Goal: Task Accomplishment & Management: Use online tool/utility

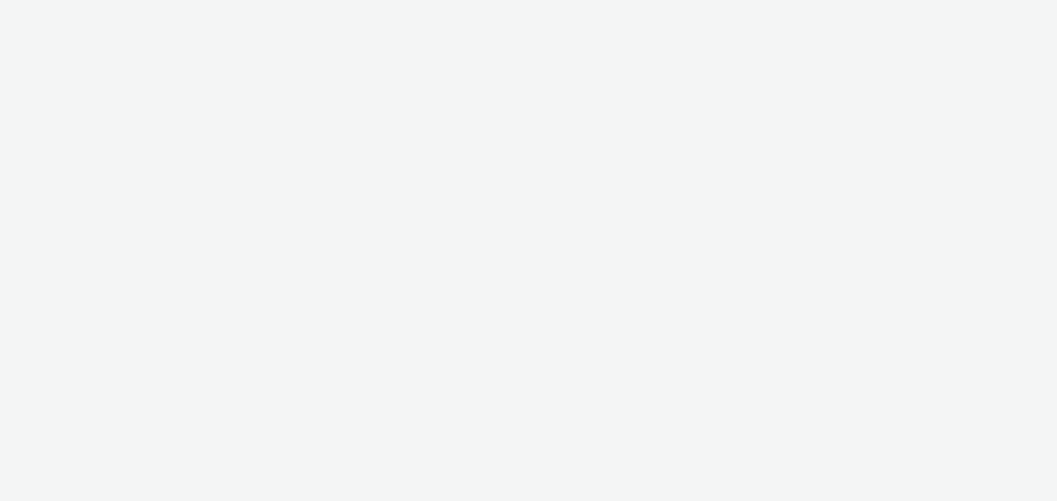
select select "dd3fb4f6-b550-43f6-8f67-b78d09d23a96"
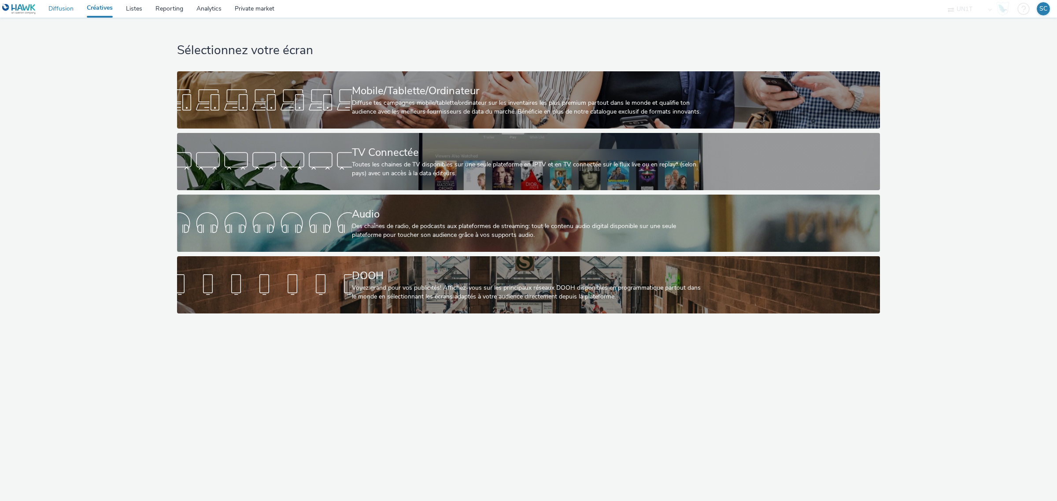
click at [62, 6] on link "Diffusion" at bounding box center [61, 9] width 38 height 18
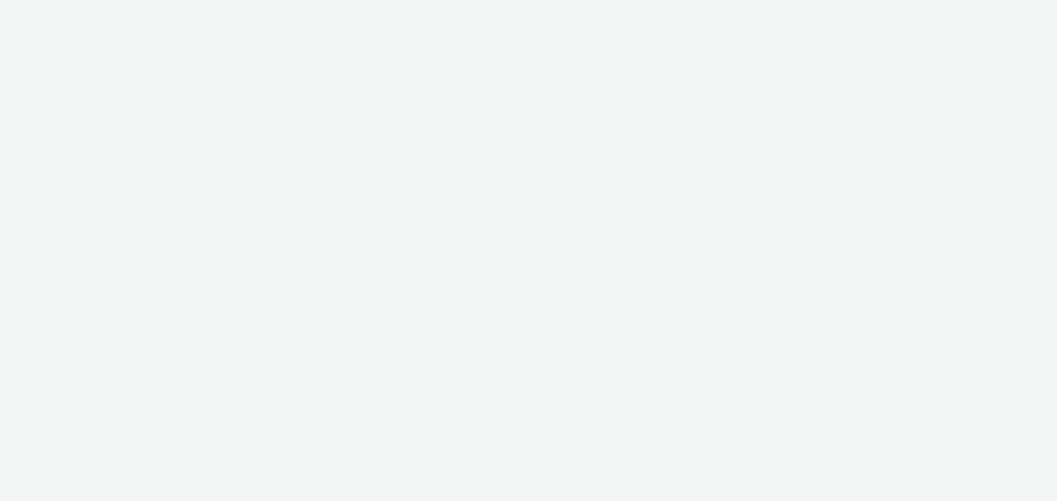
select select "dd3fb4f6-b550-43f6-8f67-b78d09d23a96"
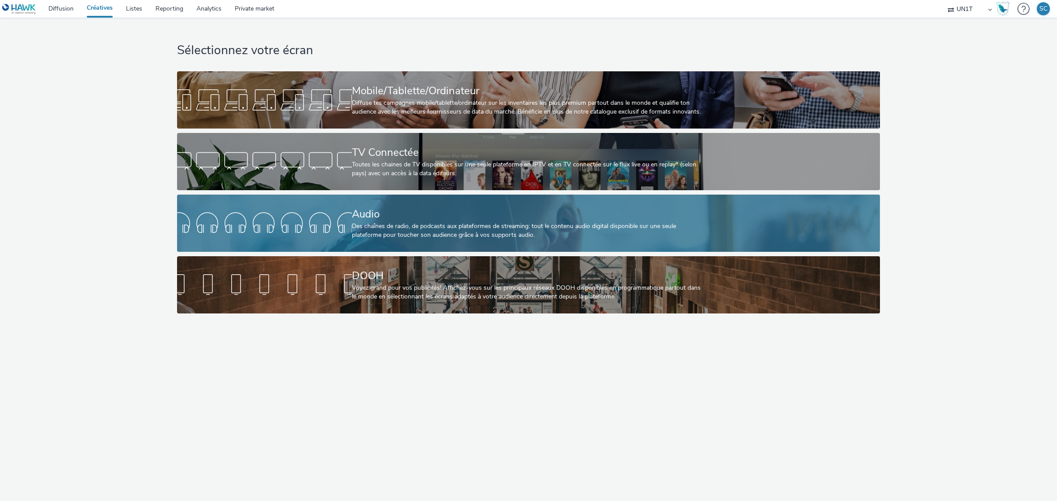
click at [461, 230] on div "Des chaînes de radio, de podcasts aux plateformes de streaming: tout le contenu…" at bounding box center [527, 231] width 350 height 18
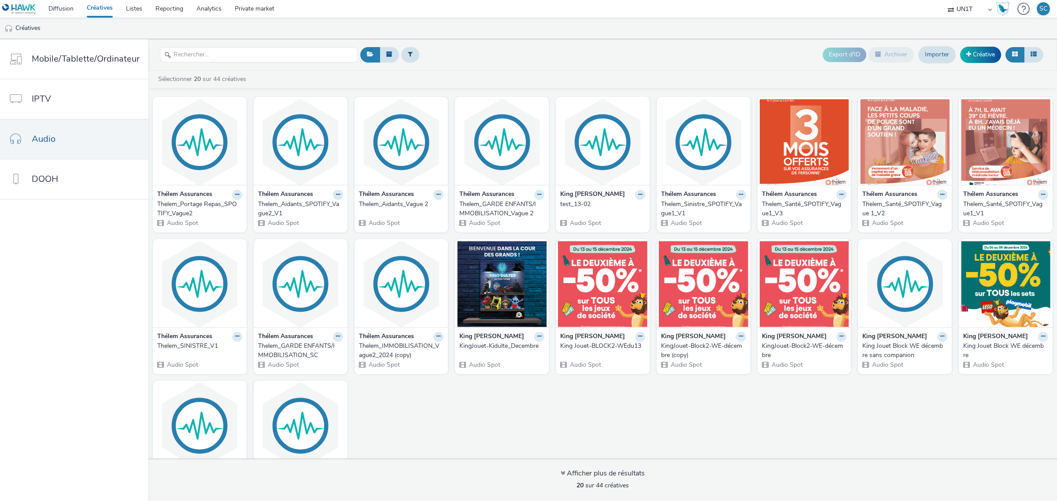
click at [537, 197] on icon at bounding box center [539, 194] width 4 height 5
click at [519, 213] on link "Modifier" at bounding box center [511, 210] width 66 height 18
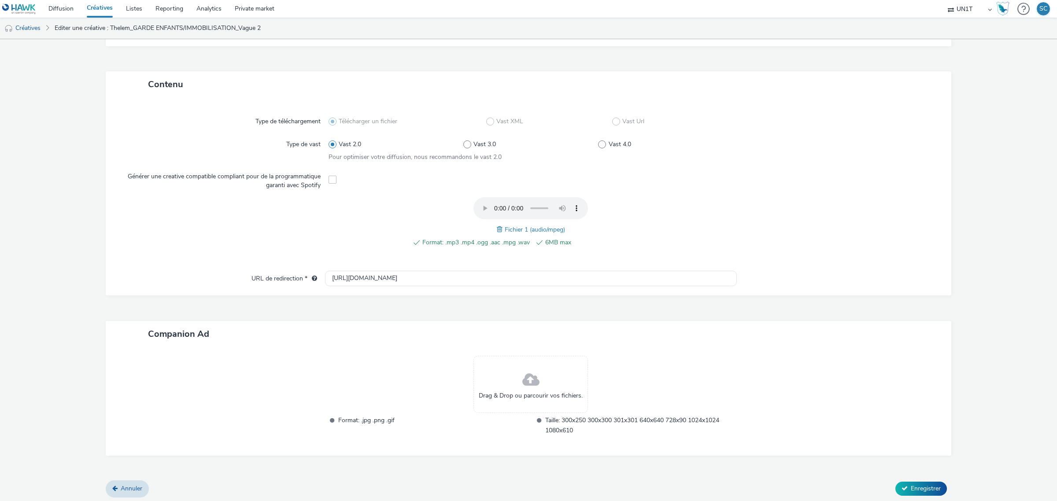
scroll to position [173, 0]
click at [116, 492] on link "Annuler" at bounding box center [127, 488] width 43 height 17
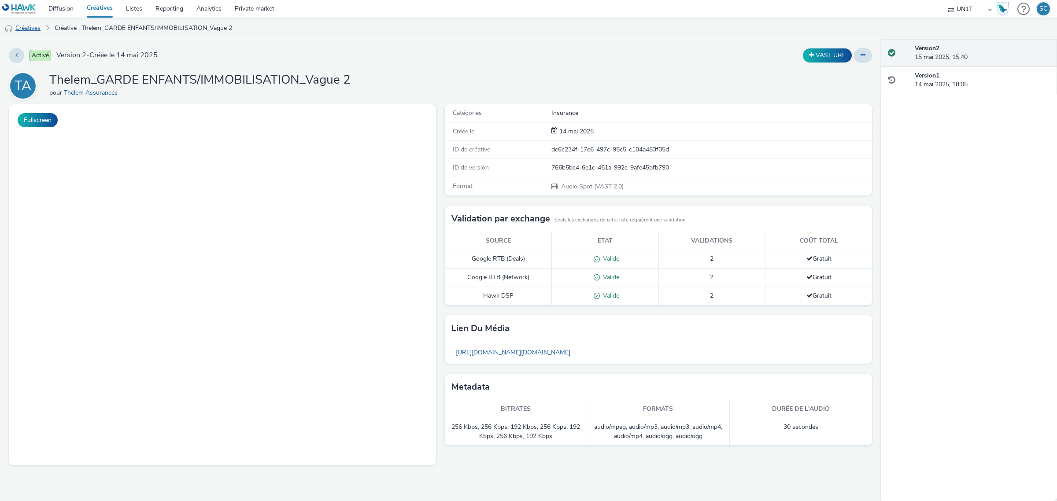
drag, startPoint x: 72, startPoint y: 29, endPoint x: 33, endPoint y: 24, distance: 39.1
click at [72, 29] on link "Créative : Thelem_GARDE ENFANTS/IMMOBILISATION_Vague 2" at bounding box center [143, 28] width 186 height 21
click at [33, 24] on link "Créatives" at bounding box center [22, 28] width 45 height 21
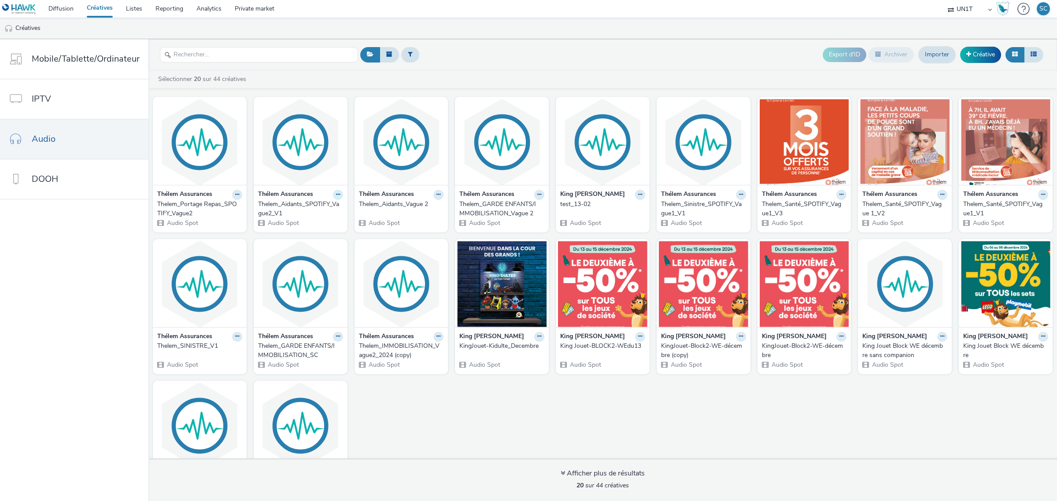
click at [336, 195] on icon at bounding box center [338, 194] width 4 height 5
click at [309, 211] on link "Modifier" at bounding box center [310, 210] width 66 height 18
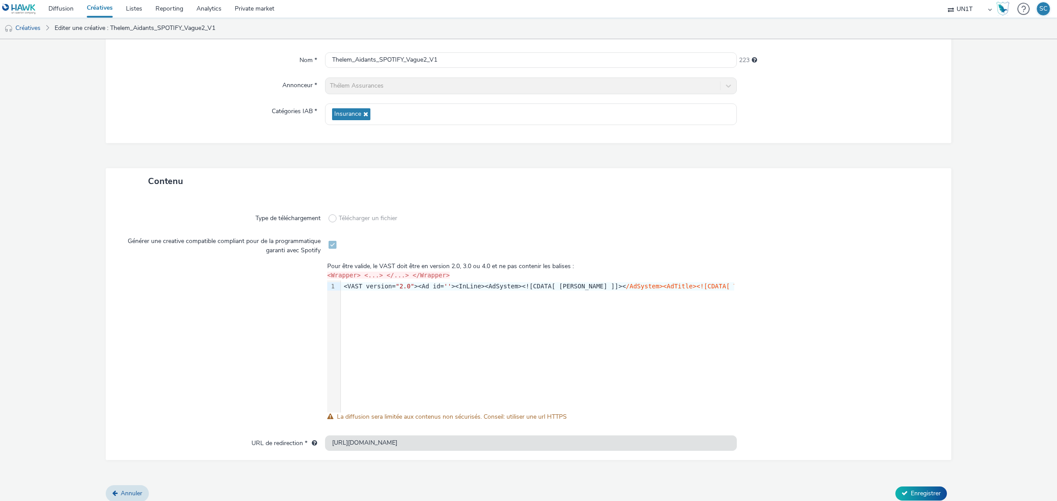
scroll to position [82, 0]
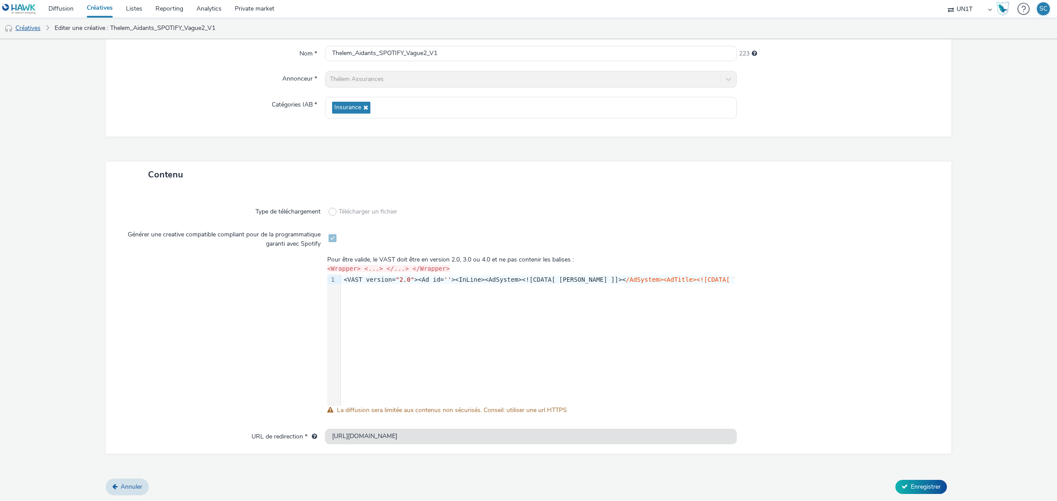
click at [32, 29] on link "Créatives" at bounding box center [22, 28] width 45 height 21
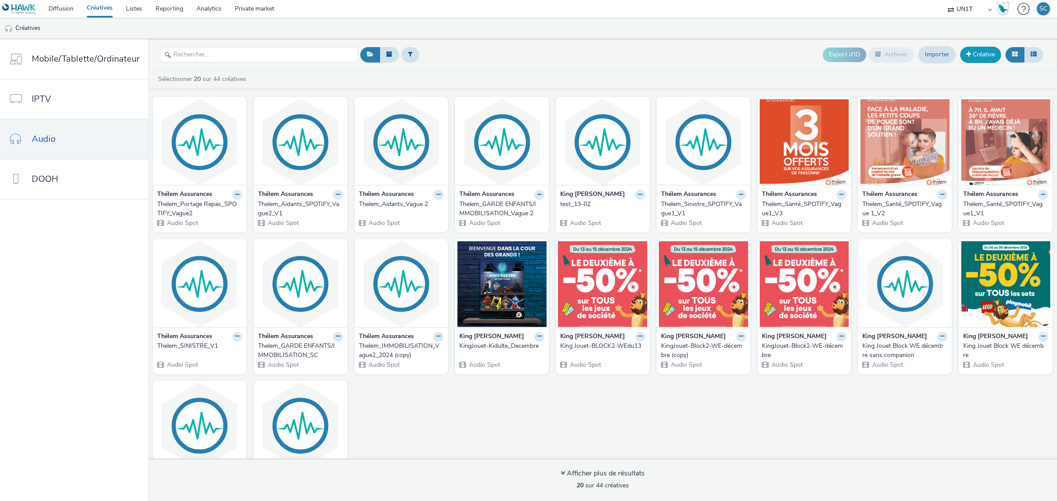
click at [988, 60] on link "Créative" at bounding box center [980, 55] width 41 height 16
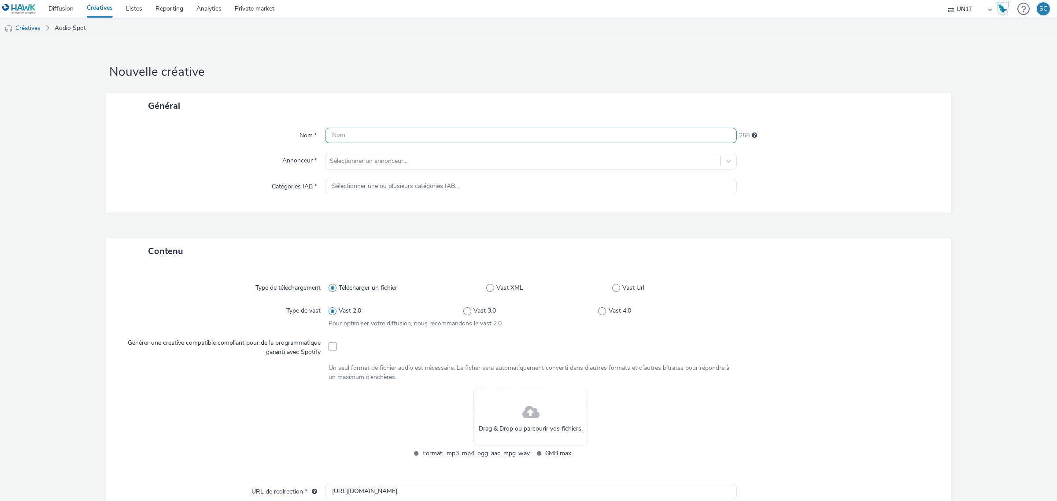
click at [404, 137] on input "text" at bounding box center [531, 135] width 412 height 15
type input "Vague3_THELEM_CLASSIQUE_PortageRepas"
click at [444, 167] on div "Sélectionner un annonceur..." at bounding box center [523, 161] width 395 height 14
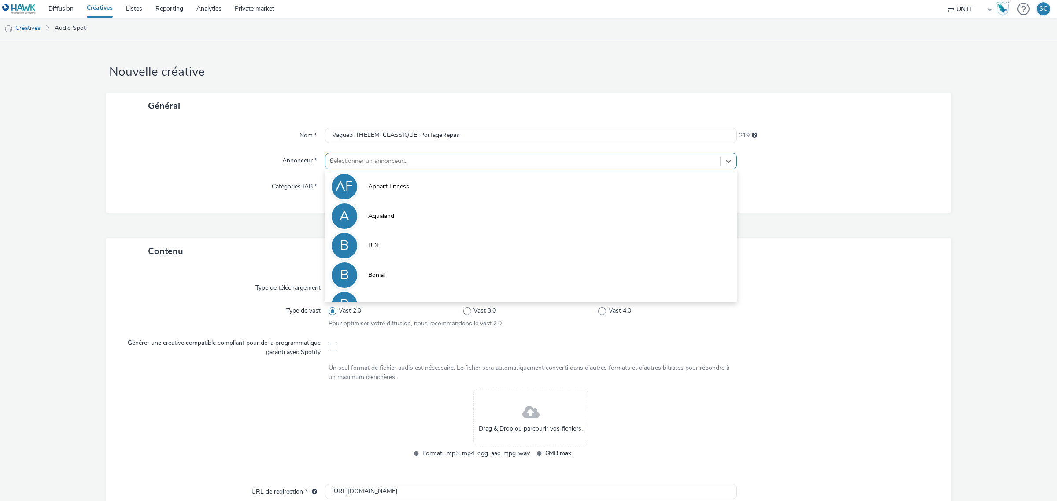
type input "th"
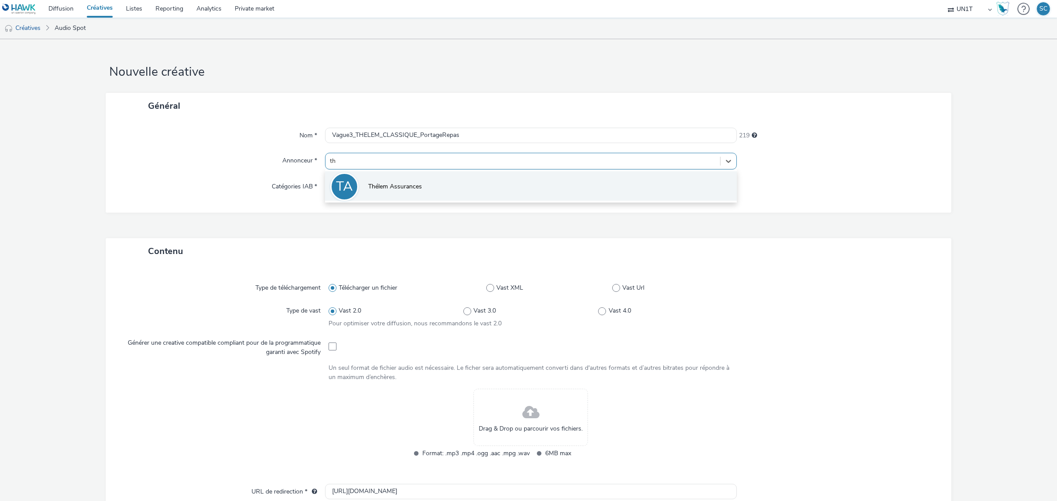
click at [408, 181] on li "TA Thélem Assurances" at bounding box center [531, 186] width 412 height 30
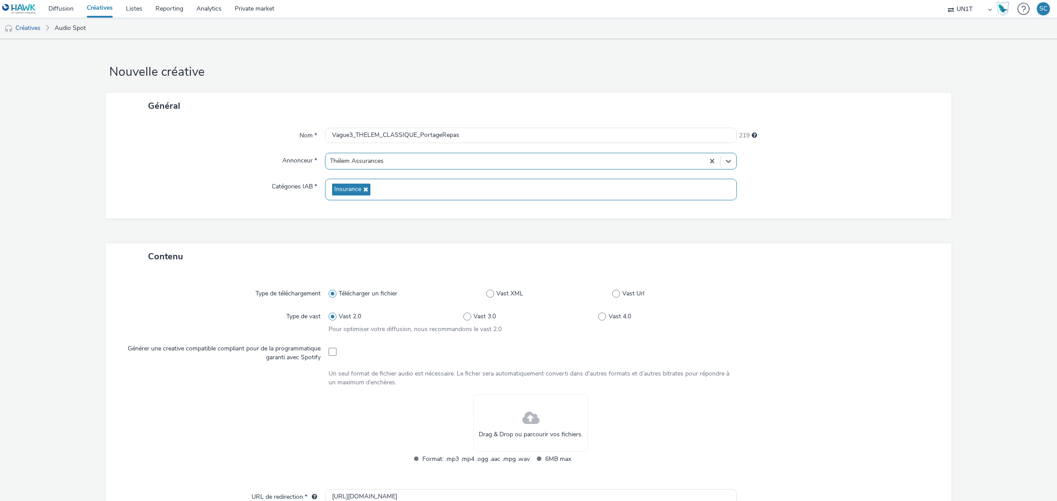
type input "[URL][DOMAIN_NAME]"
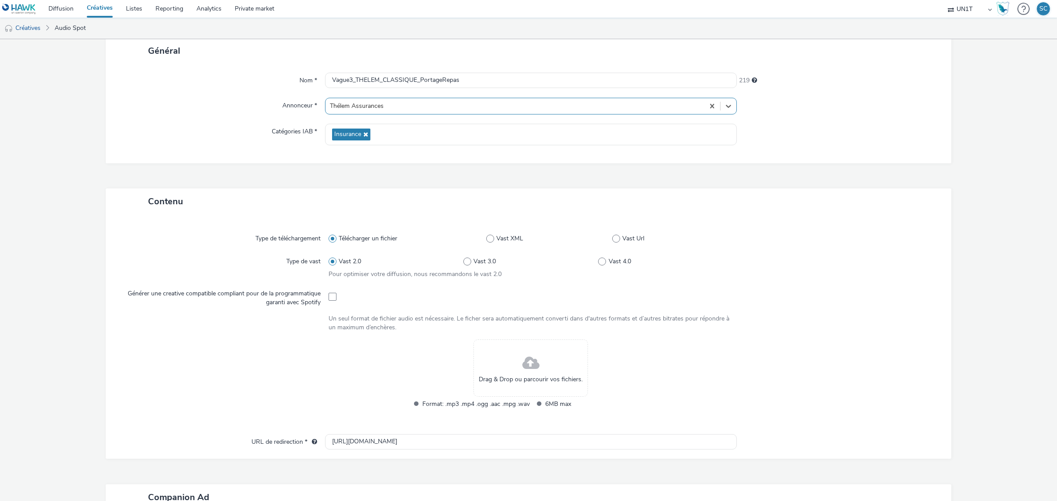
scroll to position [110, 0]
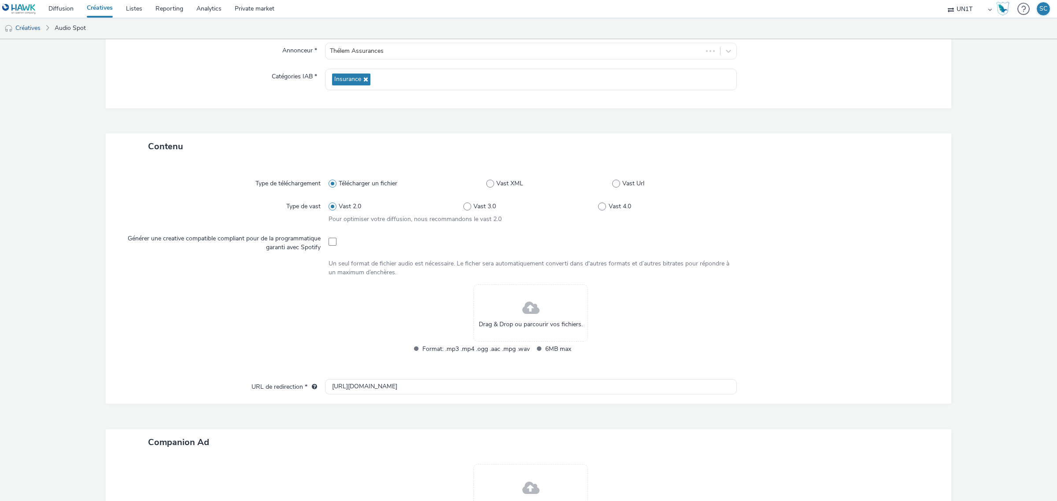
click at [529, 322] on span "Drag & Drop ou parcourir vos fichiers." at bounding box center [531, 324] width 104 height 9
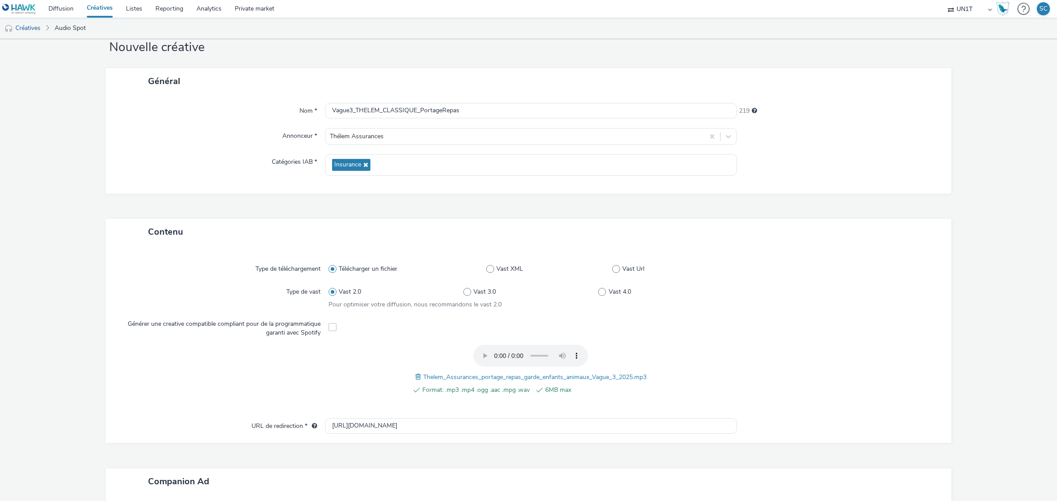
scroll to position [173, 0]
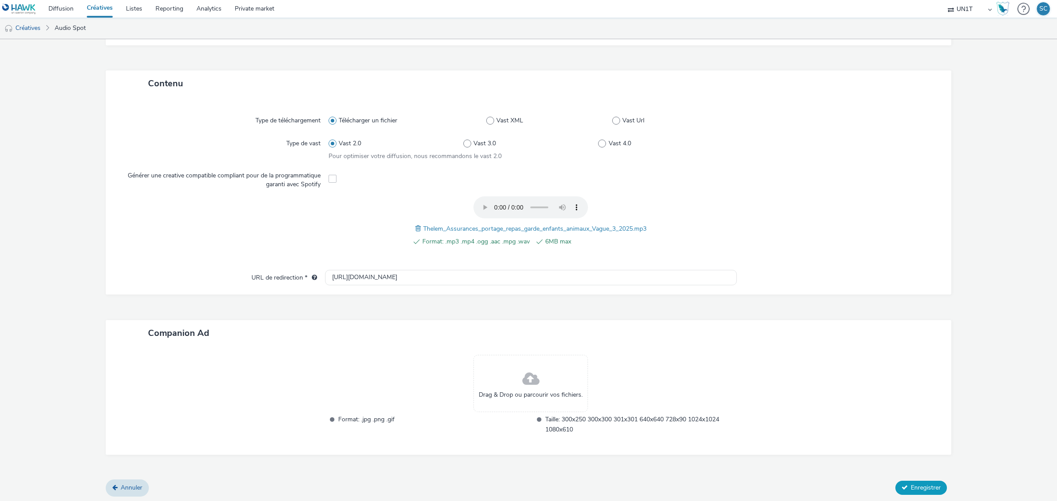
click at [911, 484] on span "Enregistrer" at bounding box center [926, 488] width 30 height 8
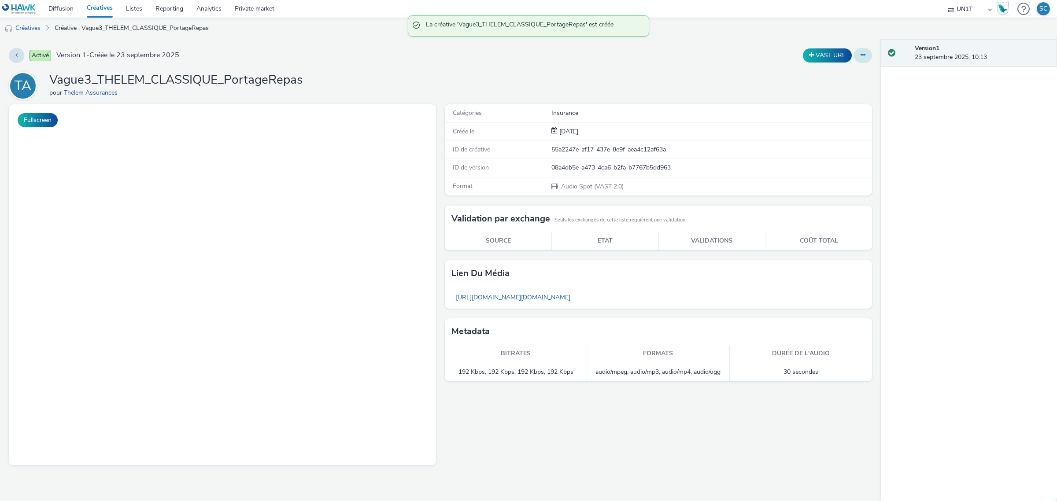
click at [860, 59] on button at bounding box center [863, 55] width 18 height 15
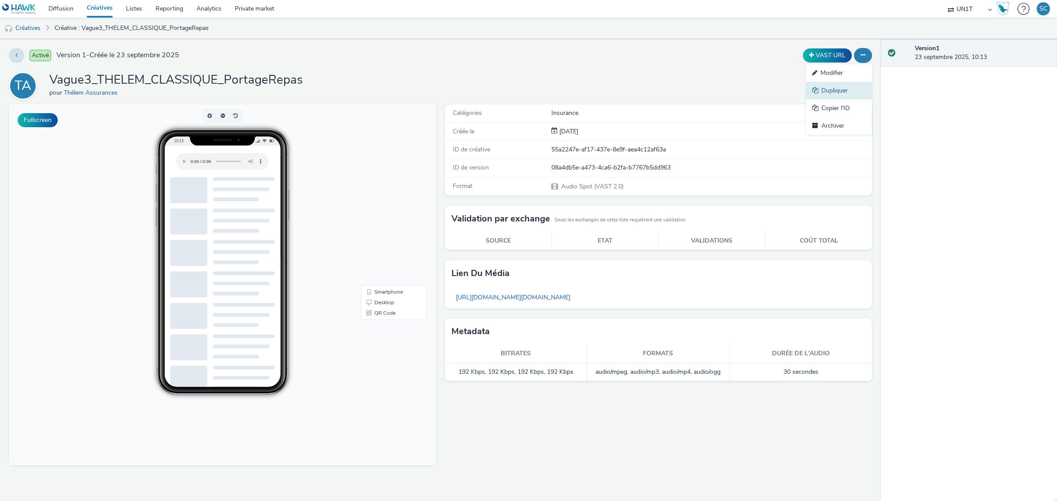
click at [829, 93] on link "Dupliquer" at bounding box center [839, 91] width 66 height 18
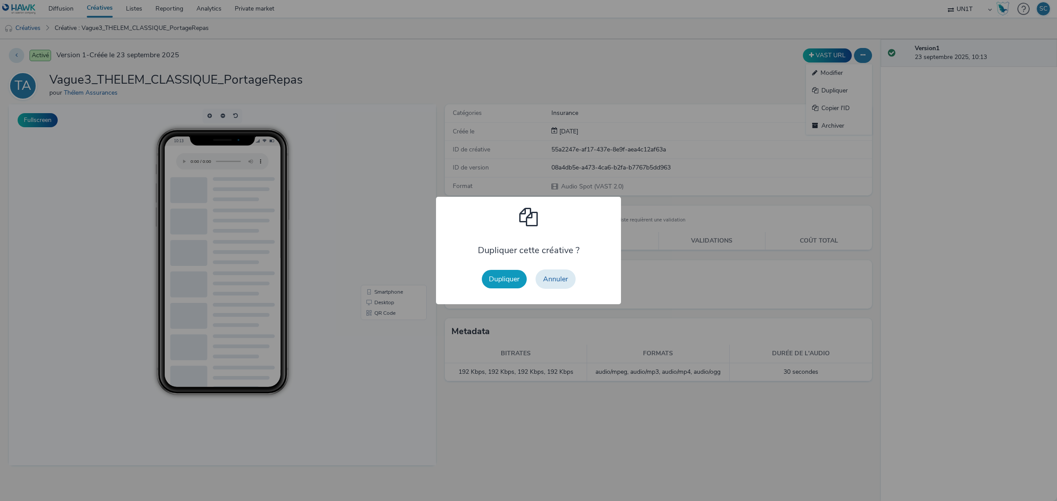
click at [498, 285] on button "Dupliquer" at bounding box center [504, 279] width 45 height 19
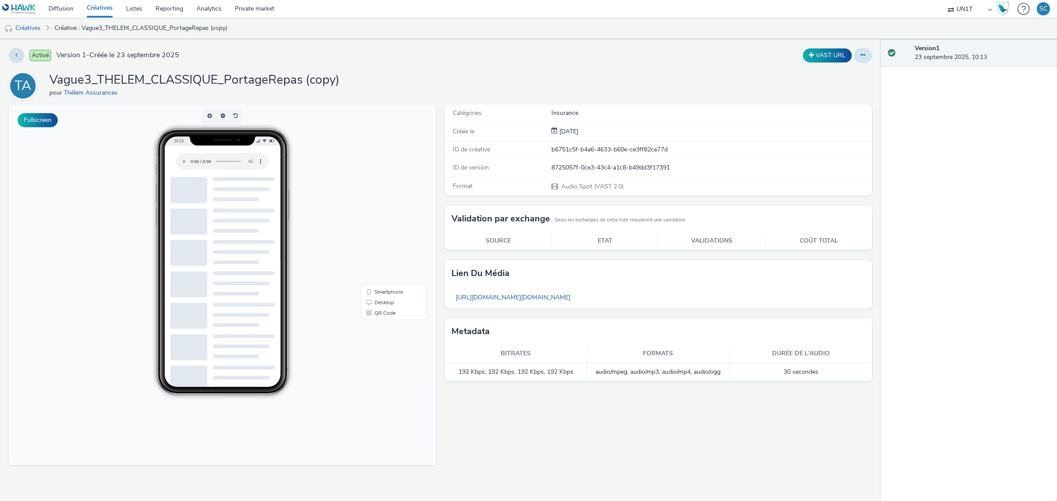
click at [866, 59] on button at bounding box center [863, 55] width 18 height 15
click at [841, 76] on link "Modifier" at bounding box center [839, 73] width 66 height 18
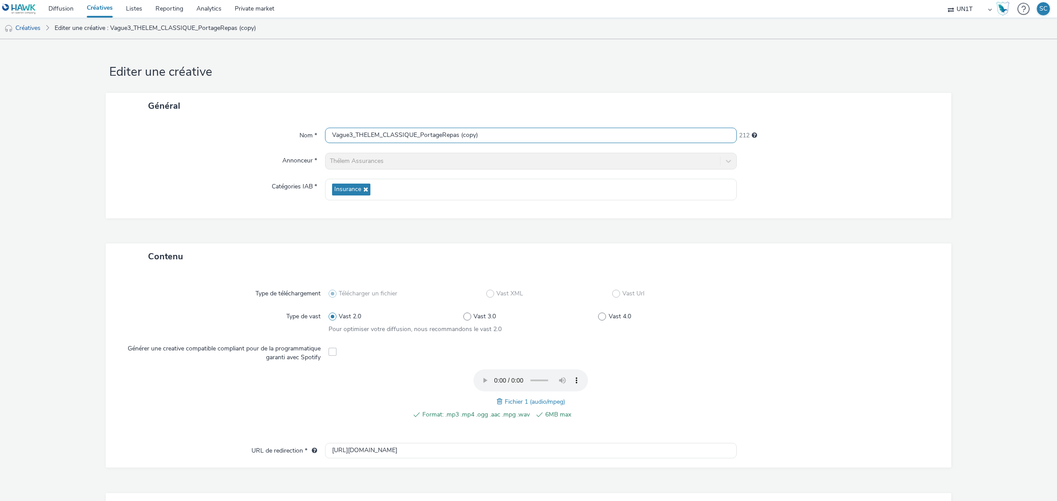
click at [478, 136] on input "Vague3_THELEM_CLASSIQUE_PortageRepas (copy)" at bounding box center [531, 135] width 412 height 15
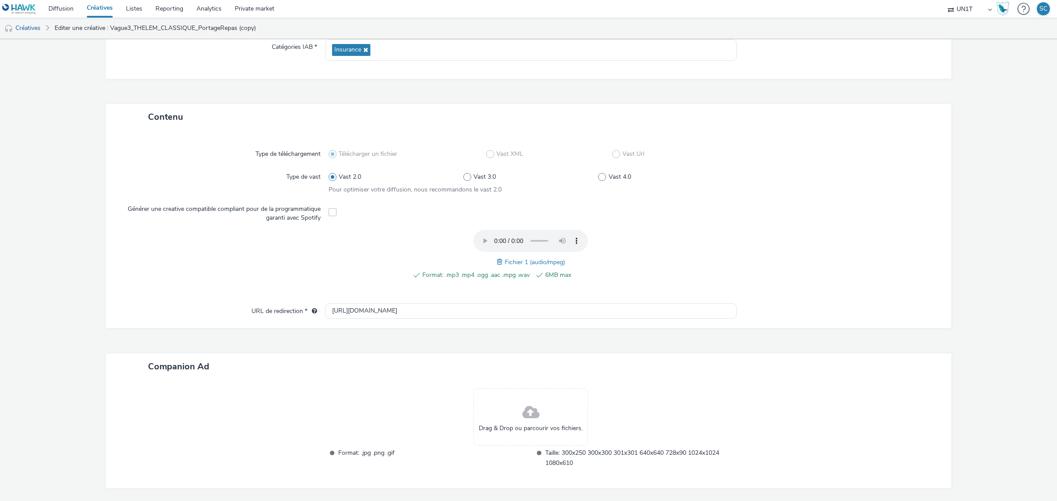
scroll to position [165, 0]
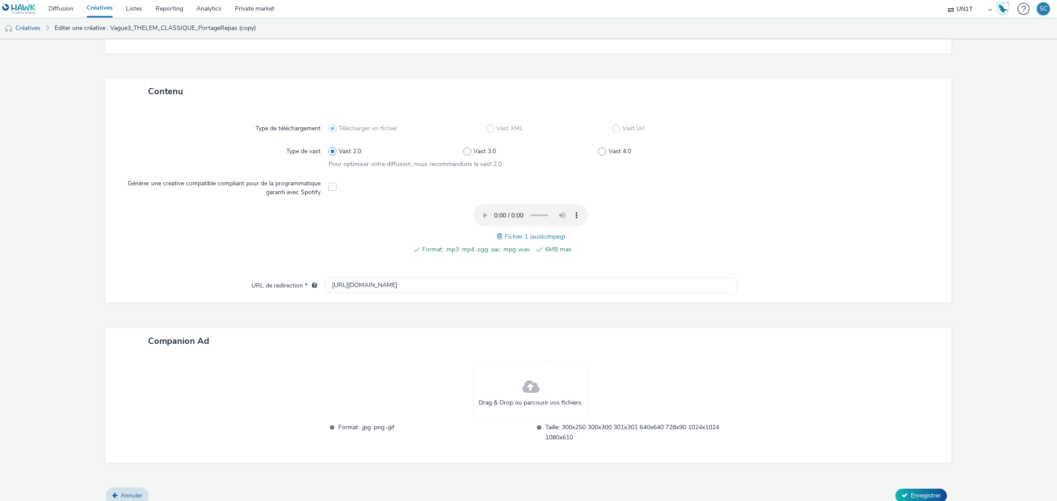
type input "Vague3_THELEM_CLASSIQUE_SuiviPersonnel"
click at [497, 237] on span at bounding box center [501, 237] width 8 height 10
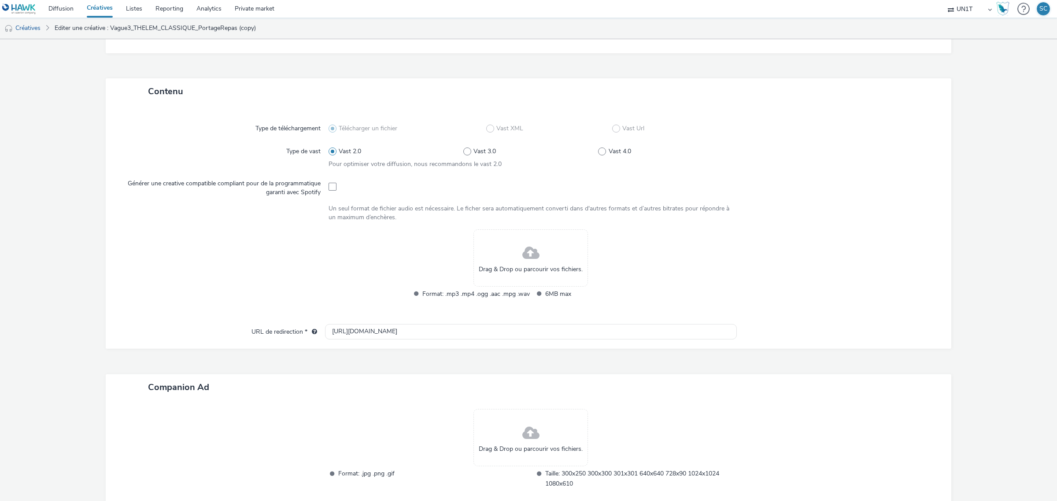
click at [503, 255] on div "Drag & Drop ou parcourir vos fichiers." at bounding box center [531, 258] width 115 height 57
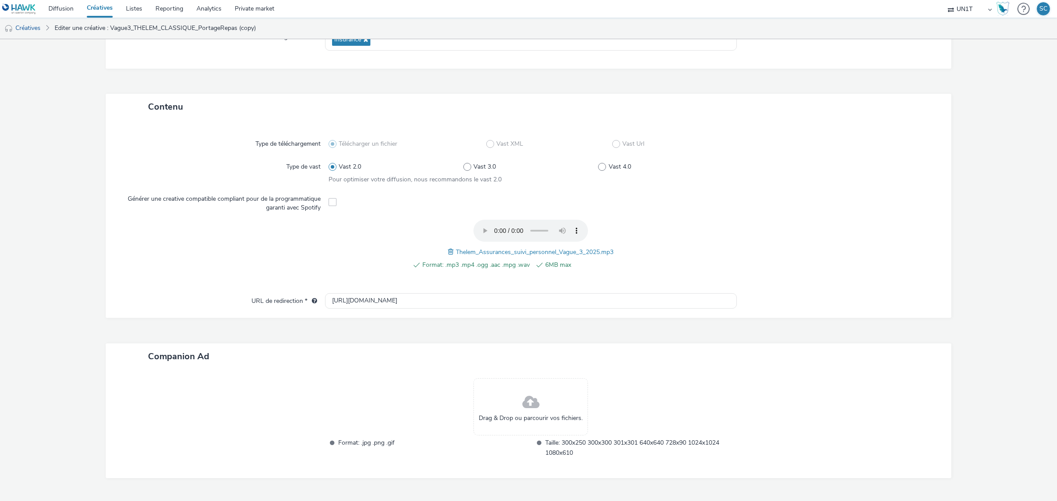
scroll to position [173, 0]
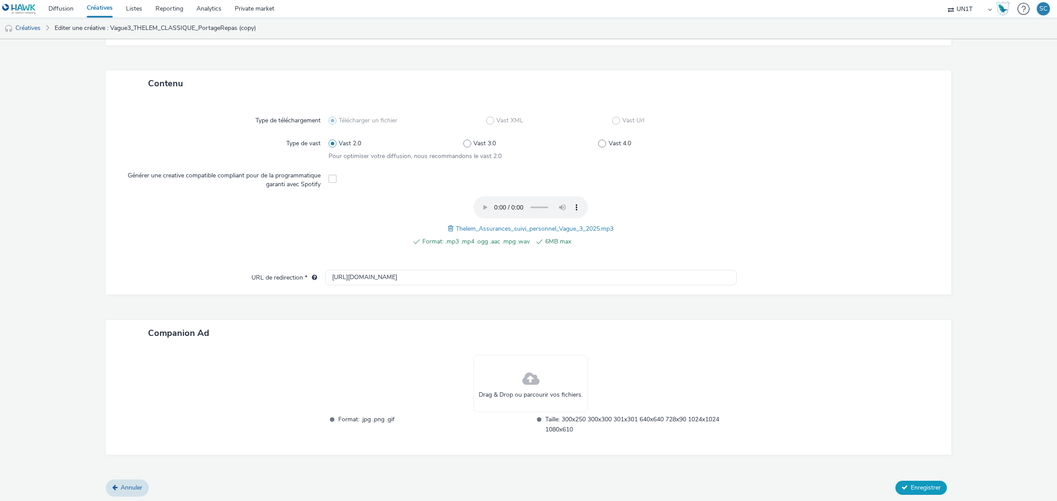
click at [911, 487] on span "Enregistrer" at bounding box center [926, 488] width 30 height 8
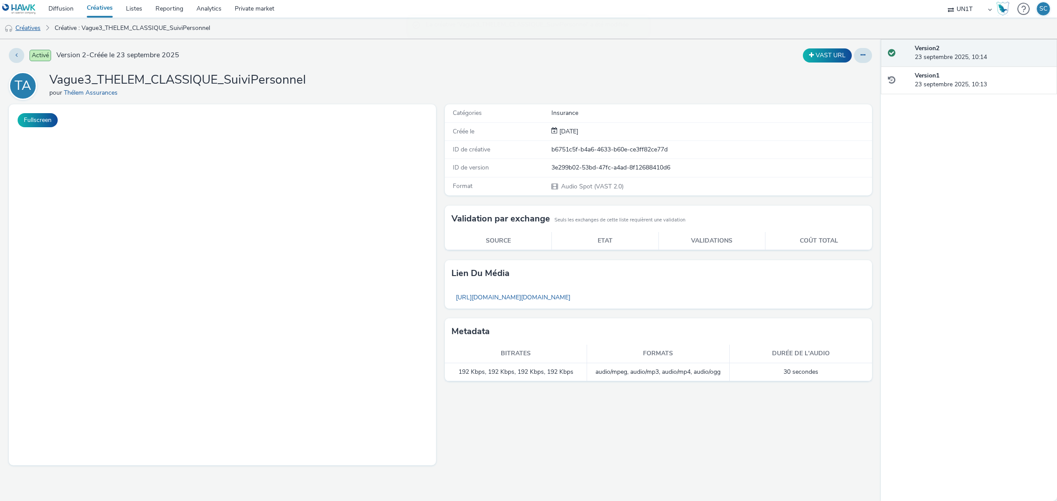
click at [27, 28] on link "Créatives" at bounding box center [22, 28] width 45 height 21
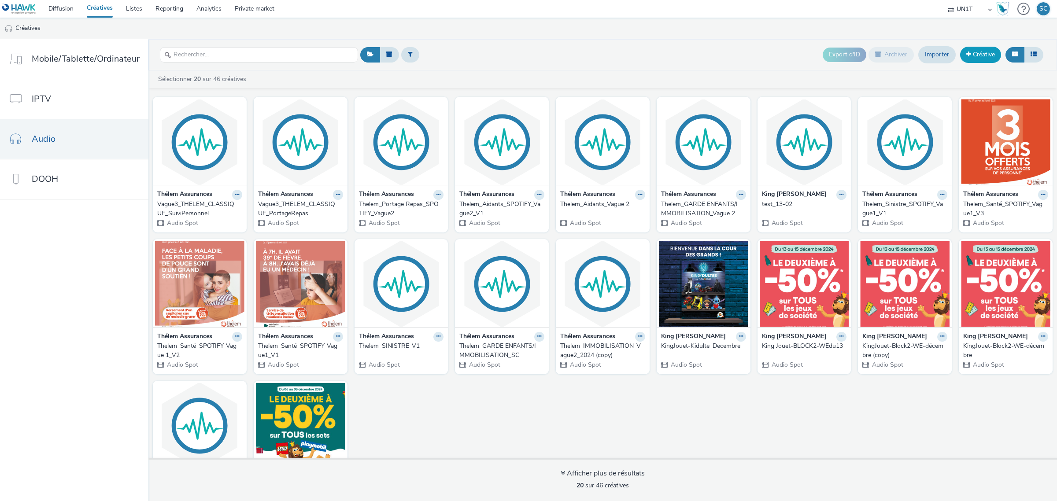
click at [974, 55] on link "Créative" at bounding box center [980, 55] width 41 height 16
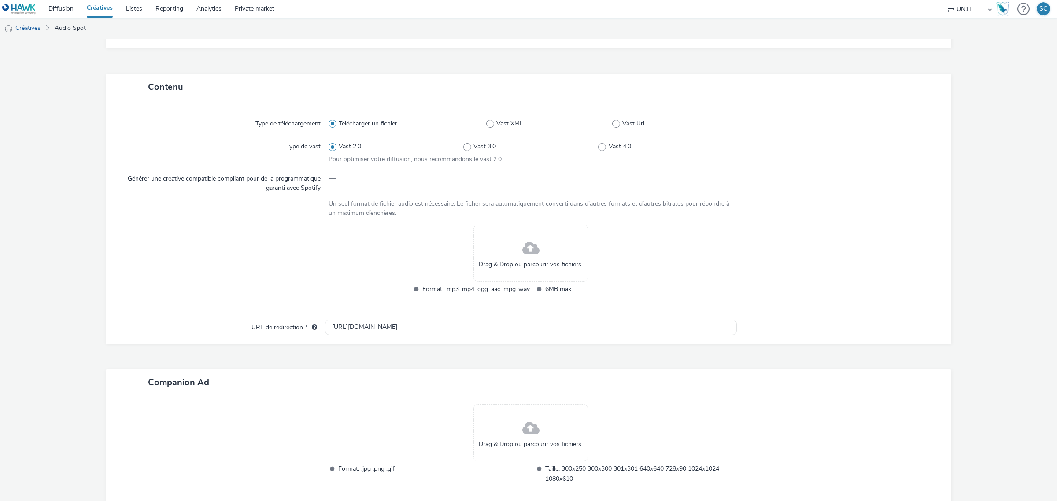
scroll to position [165, 0]
click at [329, 181] on span at bounding box center [333, 182] width 8 height 8
checkbox input "true"
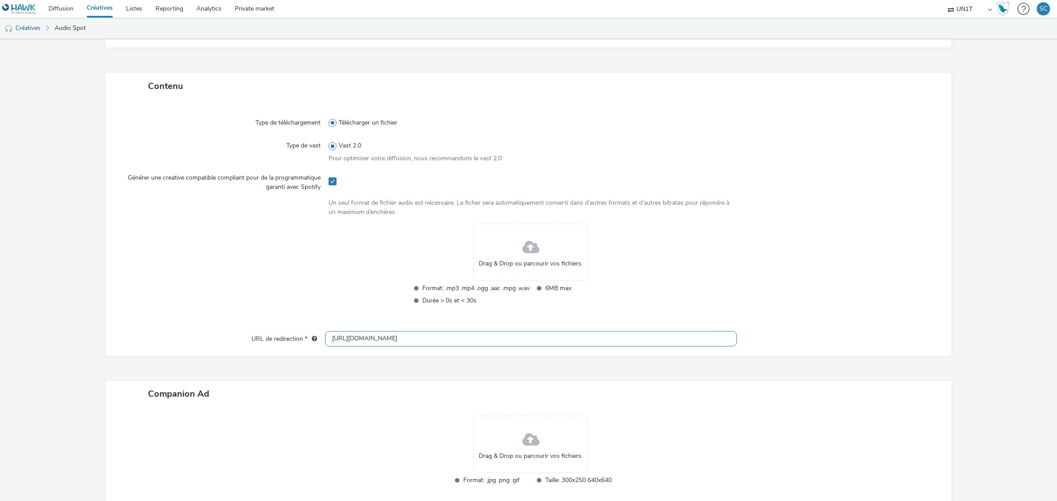
click at [348, 342] on input "[URL][DOMAIN_NAME]" at bounding box center [531, 338] width 412 height 15
click at [347, 341] on input "[URL][DOMAIN_NAME]" at bounding box center [531, 338] width 412 height 15
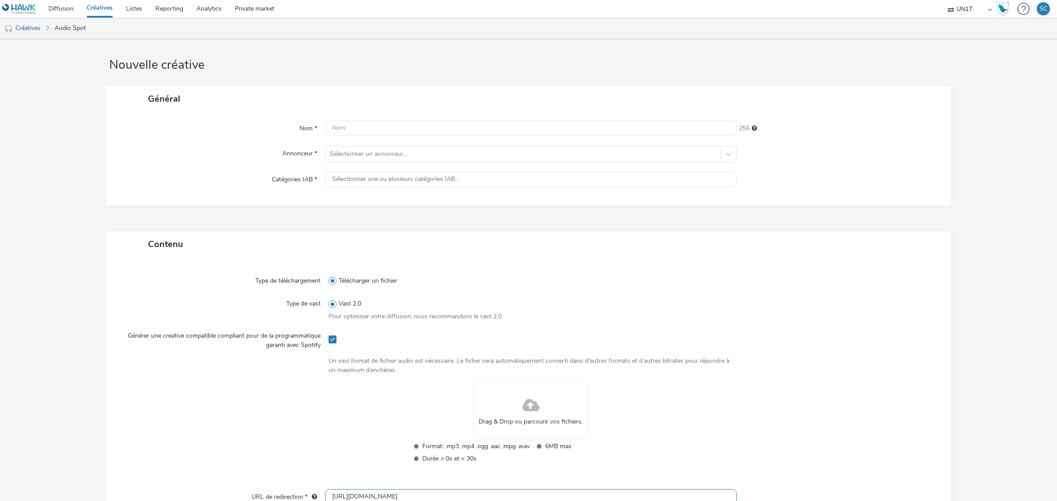
scroll to position [0, 0]
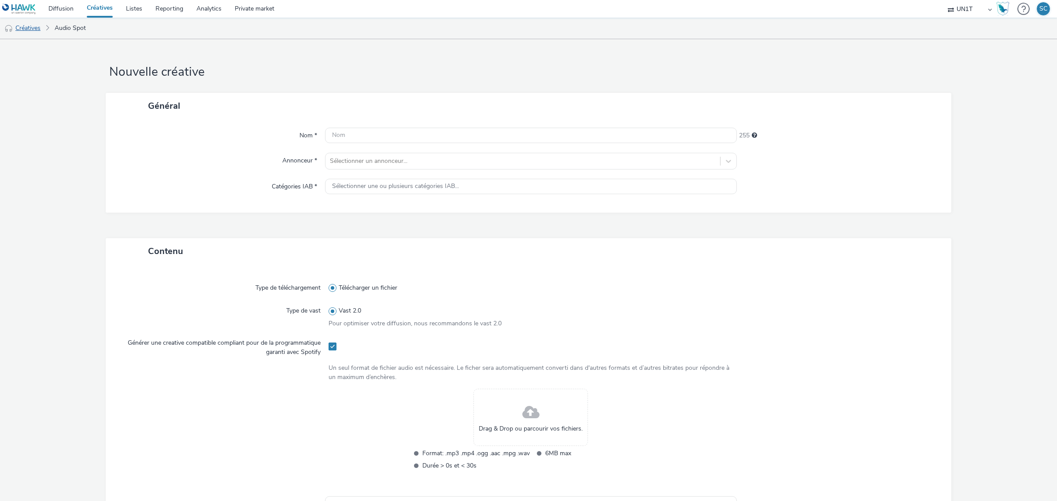
click at [26, 29] on link "Créatives" at bounding box center [22, 28] width 45 height 21
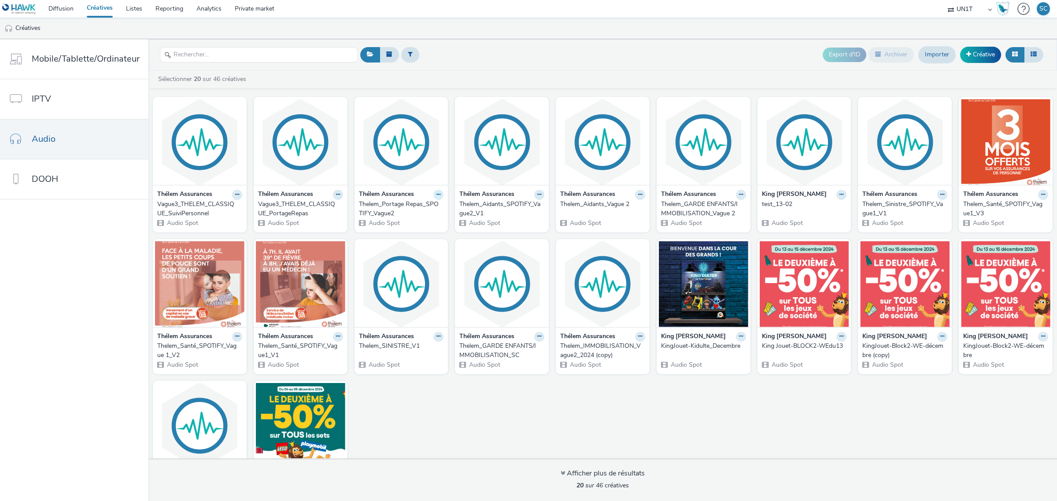
click at [437, 197] on icon at bounding box center [439, 194] width 4 height 5
click at [417, 215] on link "Modifier" at bounding box center [411, 210] width 66 height 18
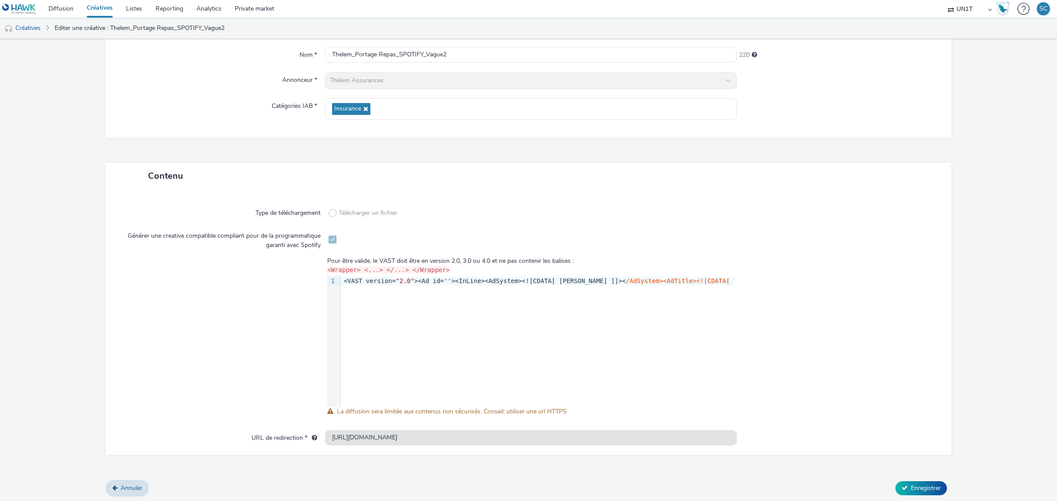
scroll to position [82, 0]
click at [27, 23] on link "Créatives" at bounding box center [22, 28] width 45 height 21
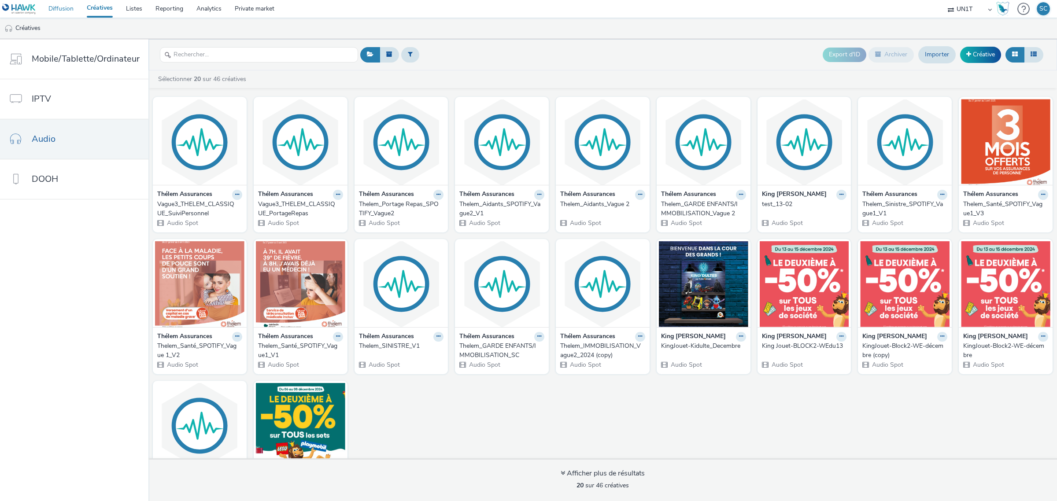
click at [63, 10] on link "Diffusion" at bounding box center [61, 9] width 38 height 18
